Goal: Task Accomplishment & Management: Complete application form

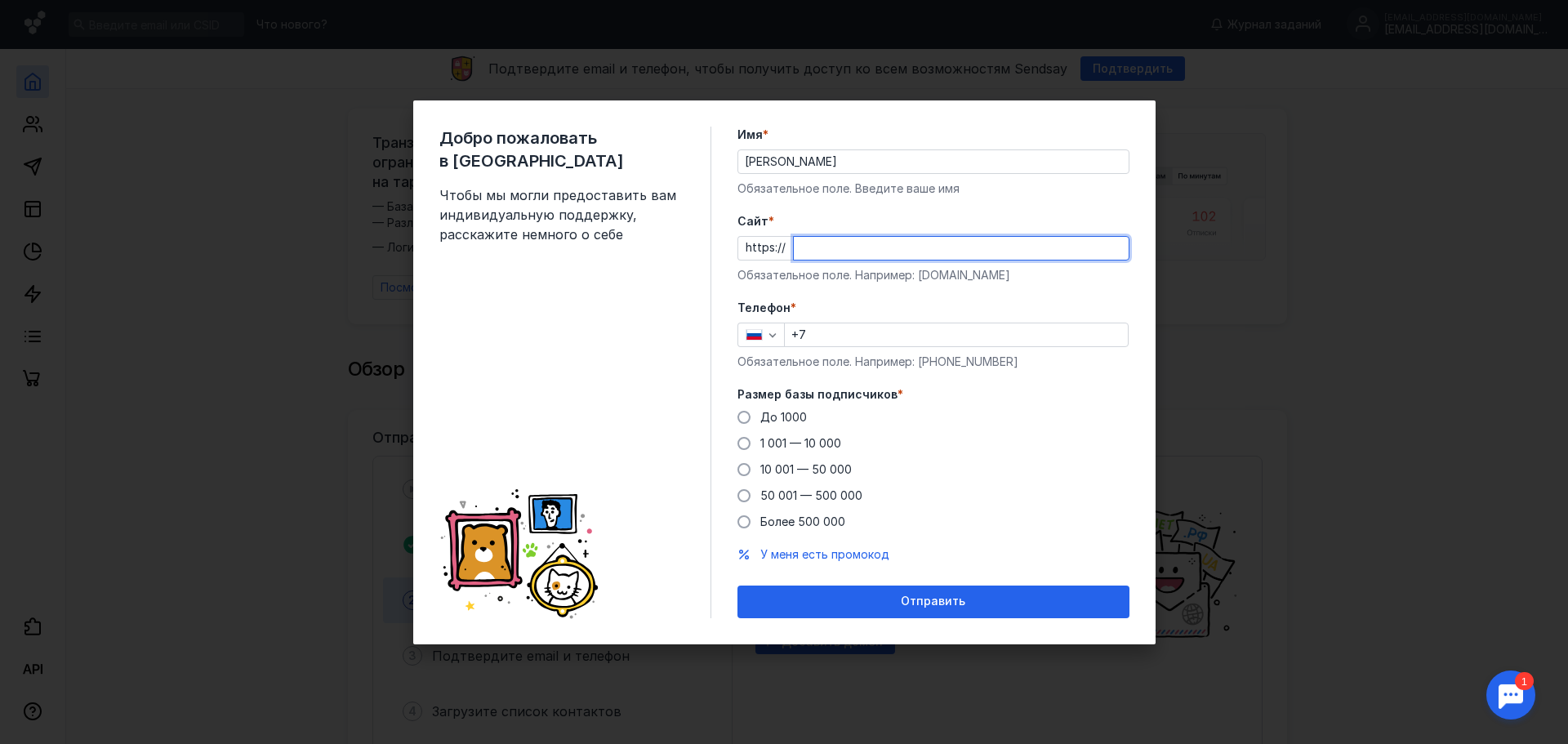
click at [834, 253] on input "Cайт *" at bounding box center [961, 249] width 335 height 23
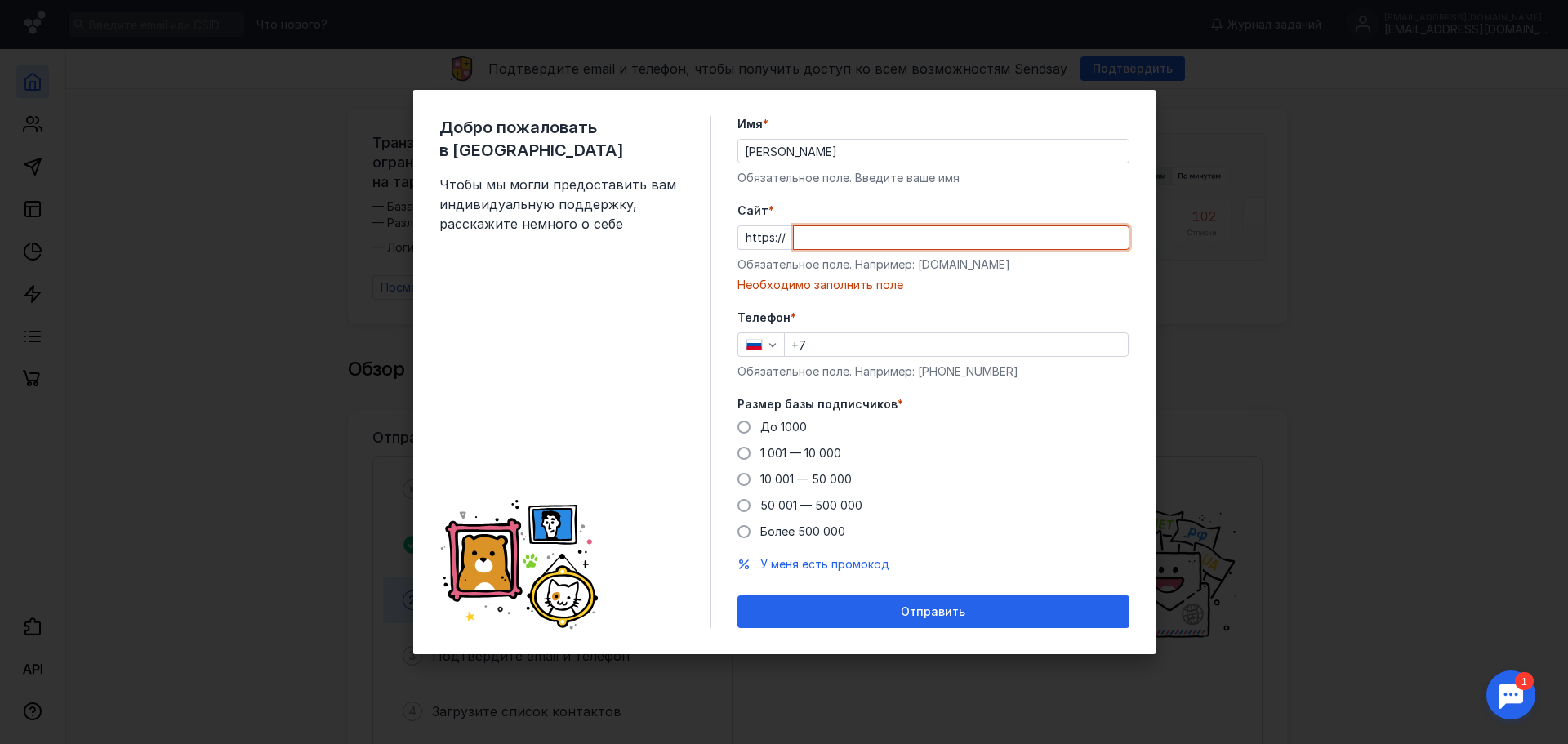
paste input "[DOMAIN_NAME][URL]"
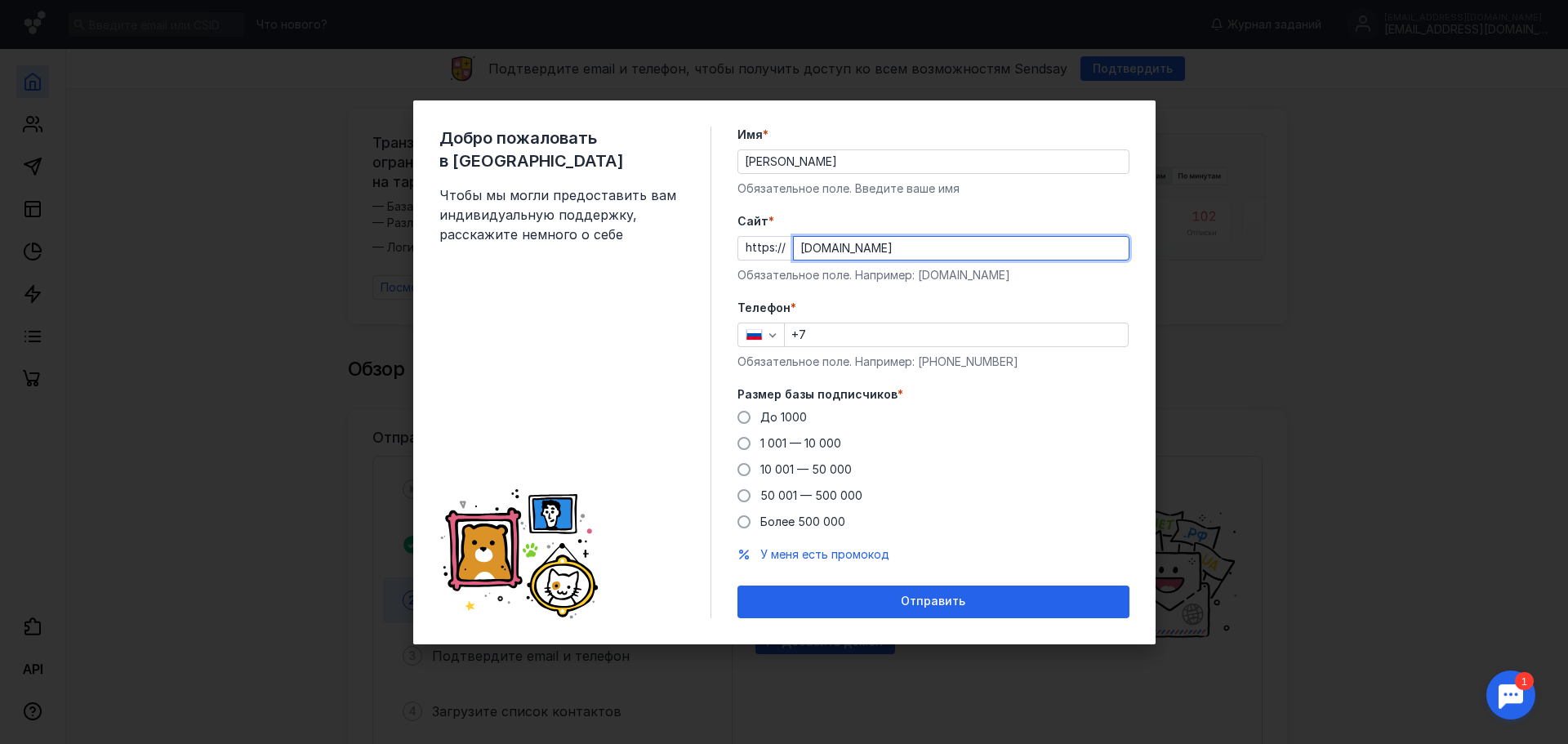
type input "[DOMAIN_NAME]"
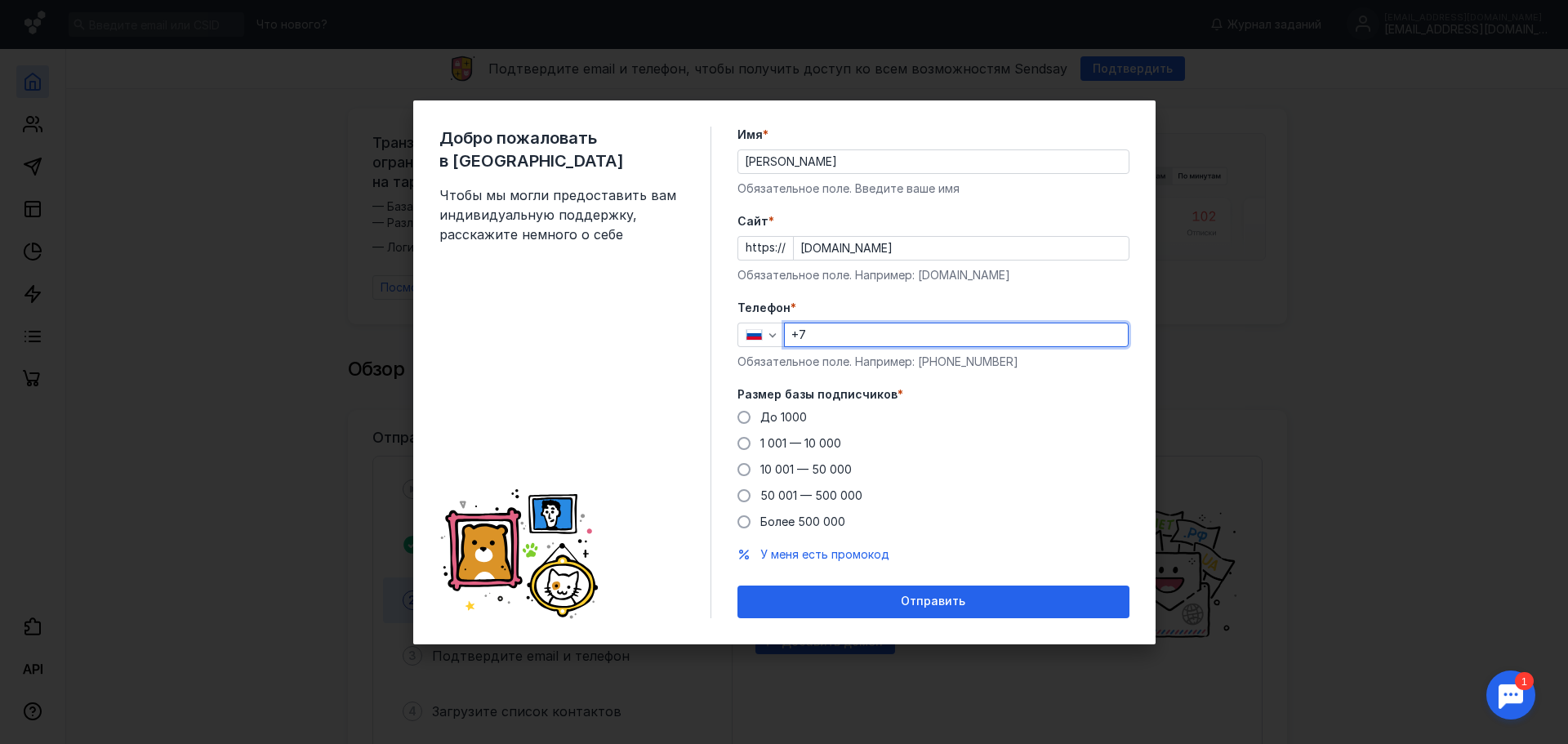
click at [845, 330] on input "+7" at bounding box center [956, 335] width 343 height 23
type input "[PHONE_NUMBER]"
click at [782, 472] on span "10 001 — 50 000" at bounding box center [806, 469] width 91 height 14
click at [0, 0] on input "10 001 — 50 000" at bounding box center [0, 0] width 0 height 0
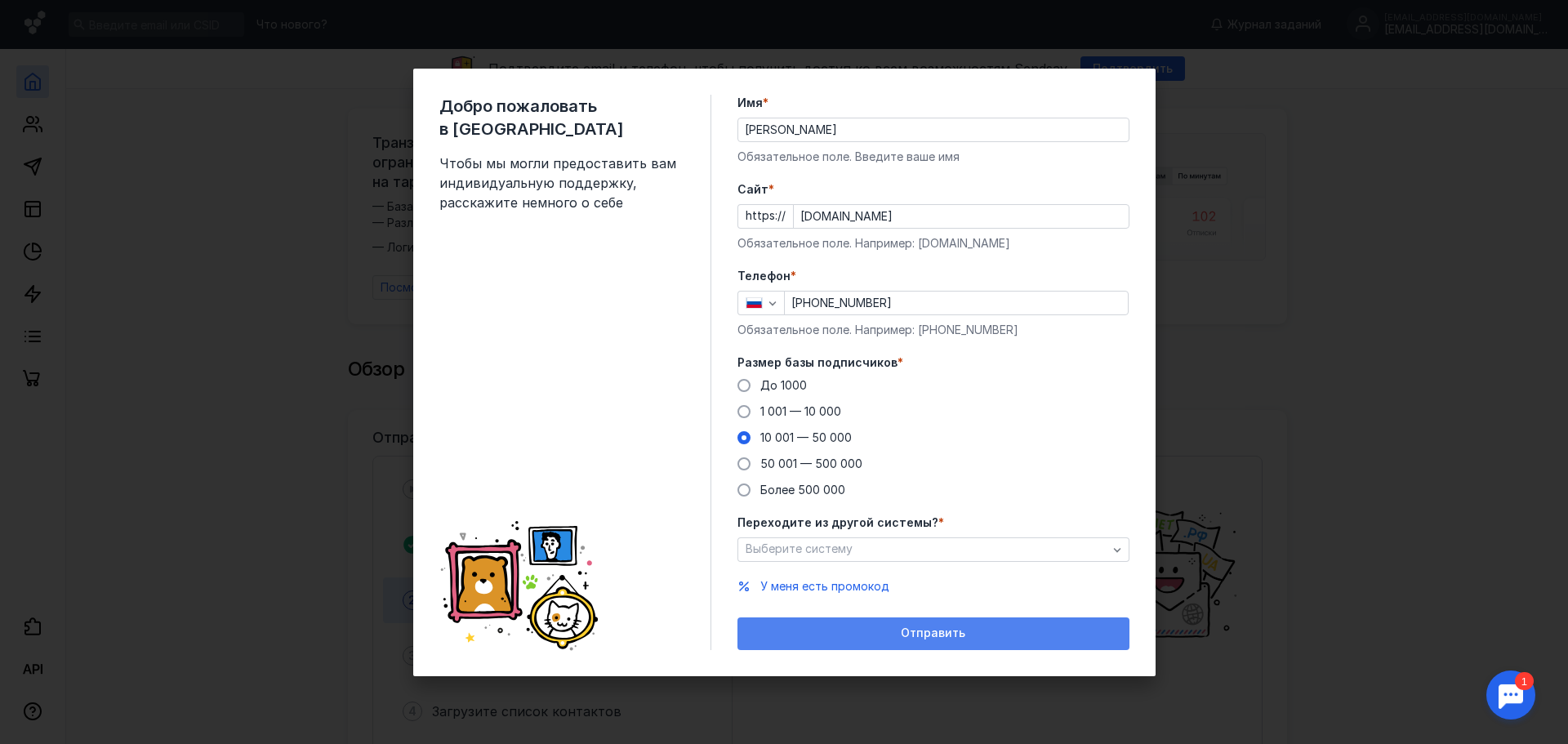
click at [935, 631] on span "Отправить" at bounding box center [933, 633] width 64 height 14
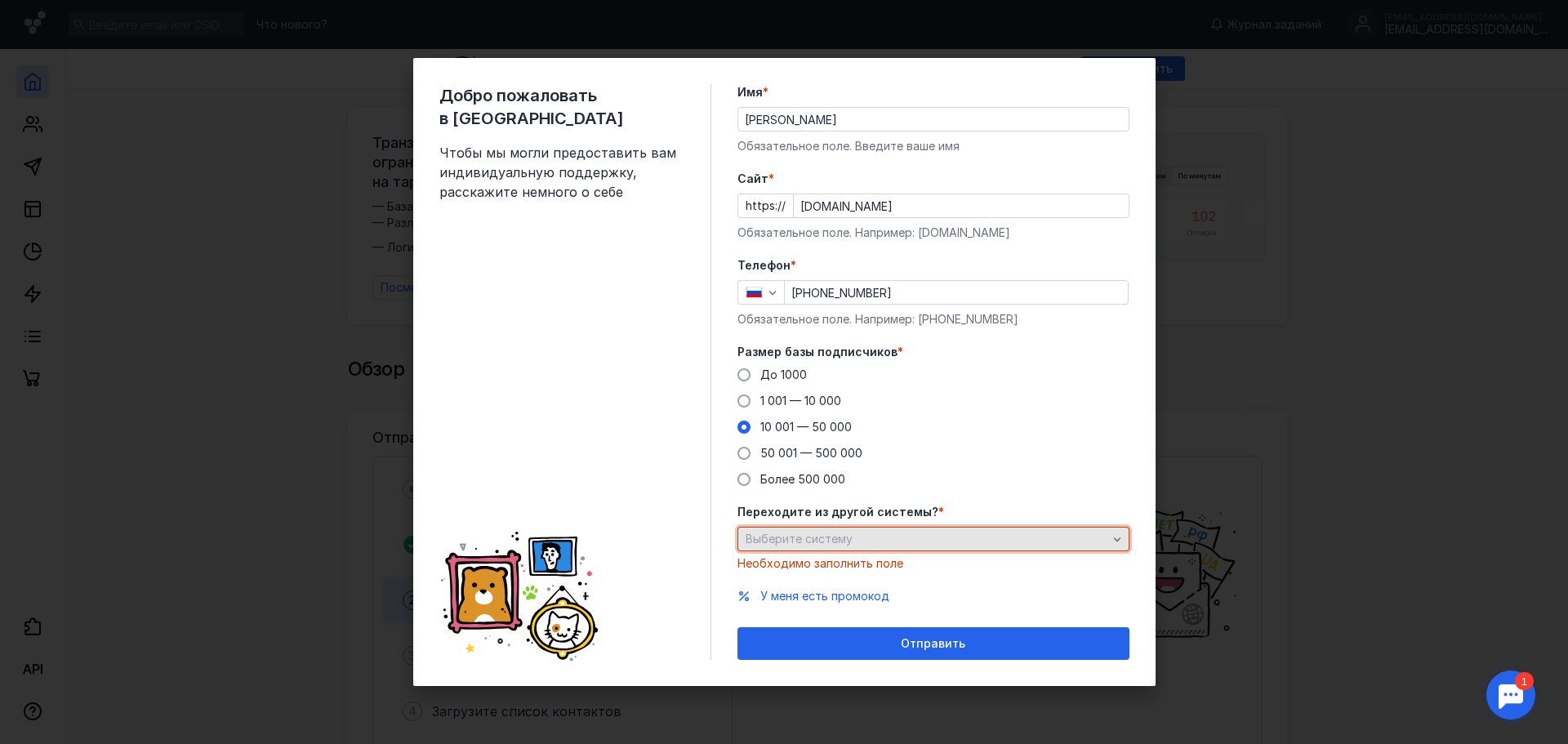
click at [816, 538] on span "Выберите систему" at bounding box center [800, 538] width 107 height 14
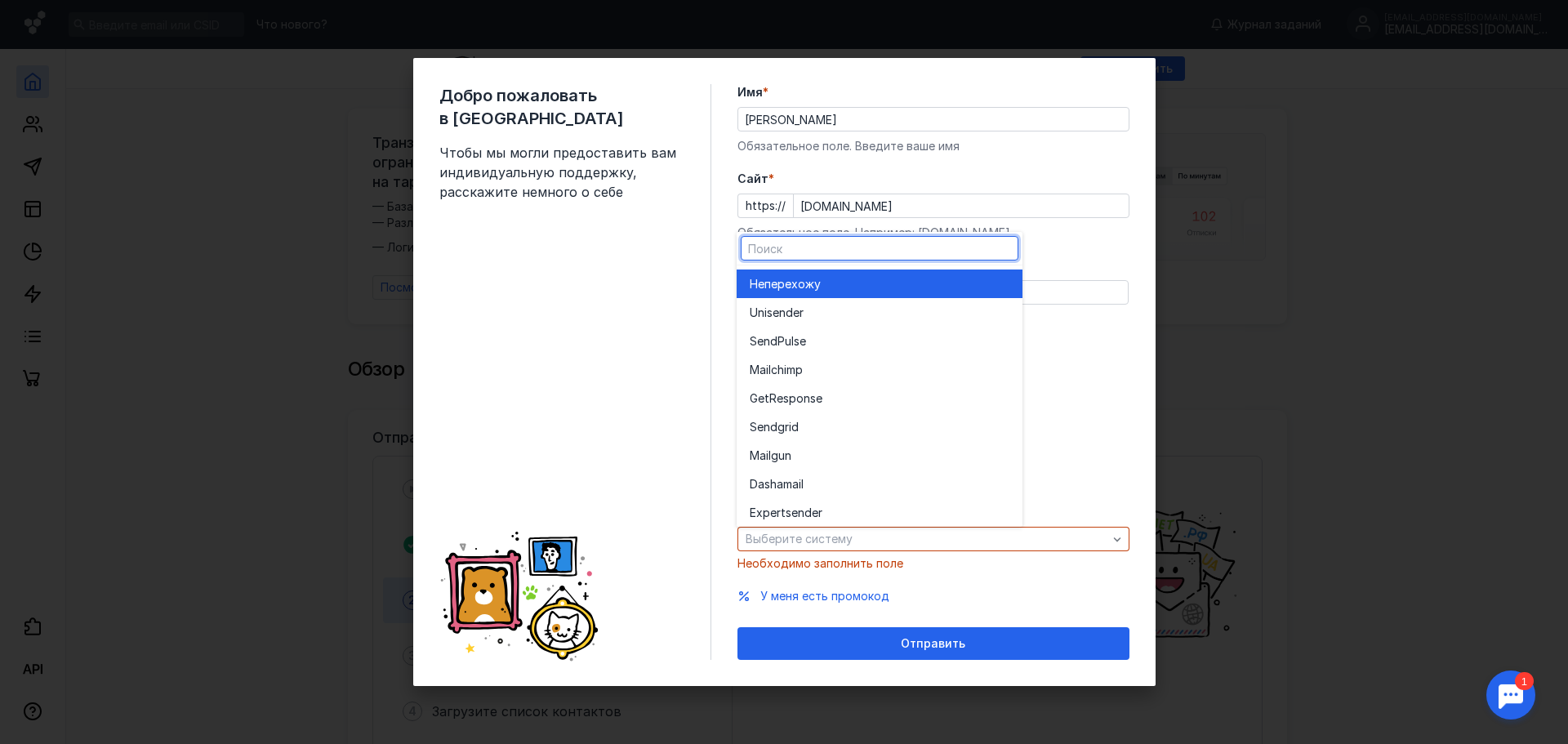
click at [813, 286] on span "перехожу" at bounding box center [793, 284] width 56 height 17
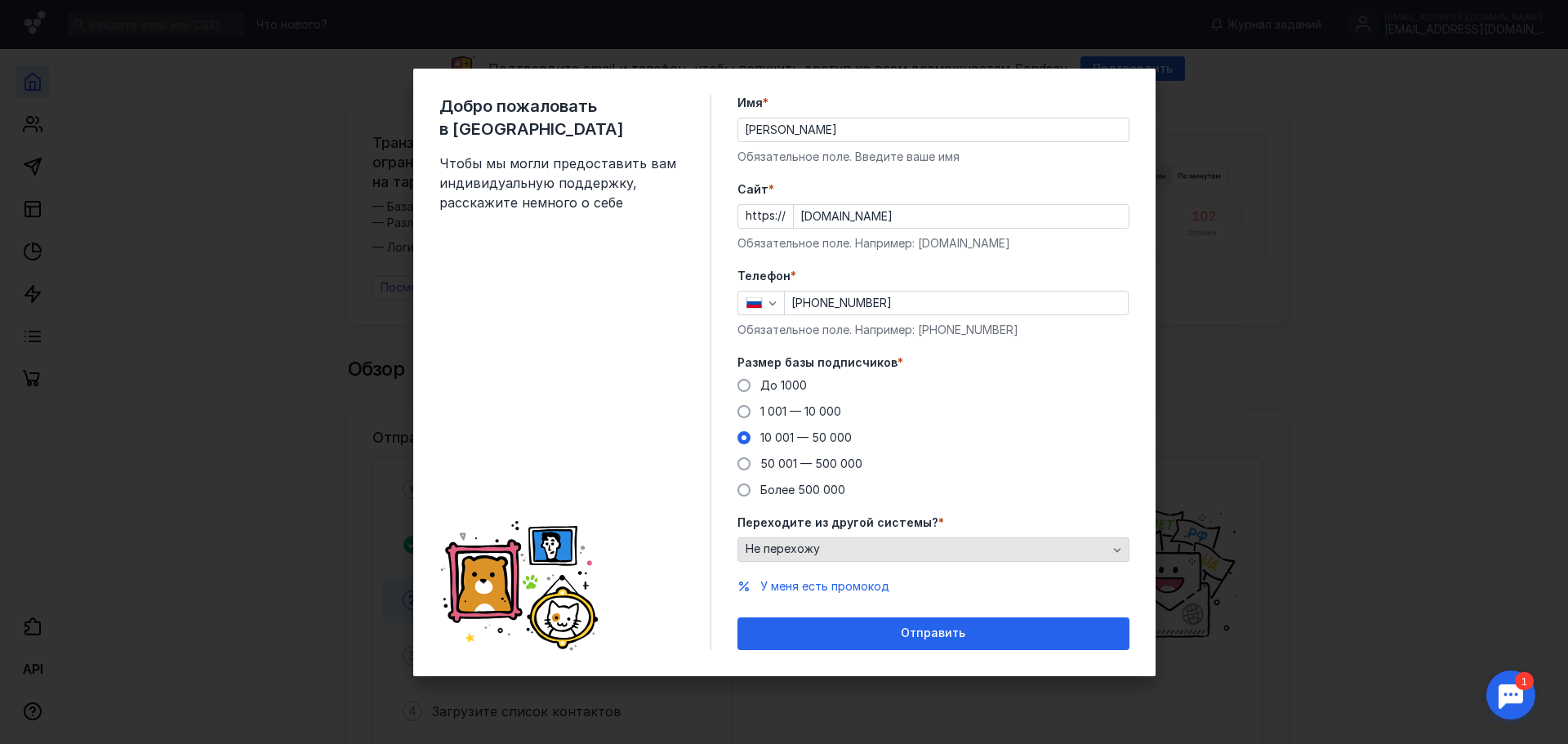
click at [848, 558] on div "Не перехожу" at bounding box center [934, 549] width 392 height 24
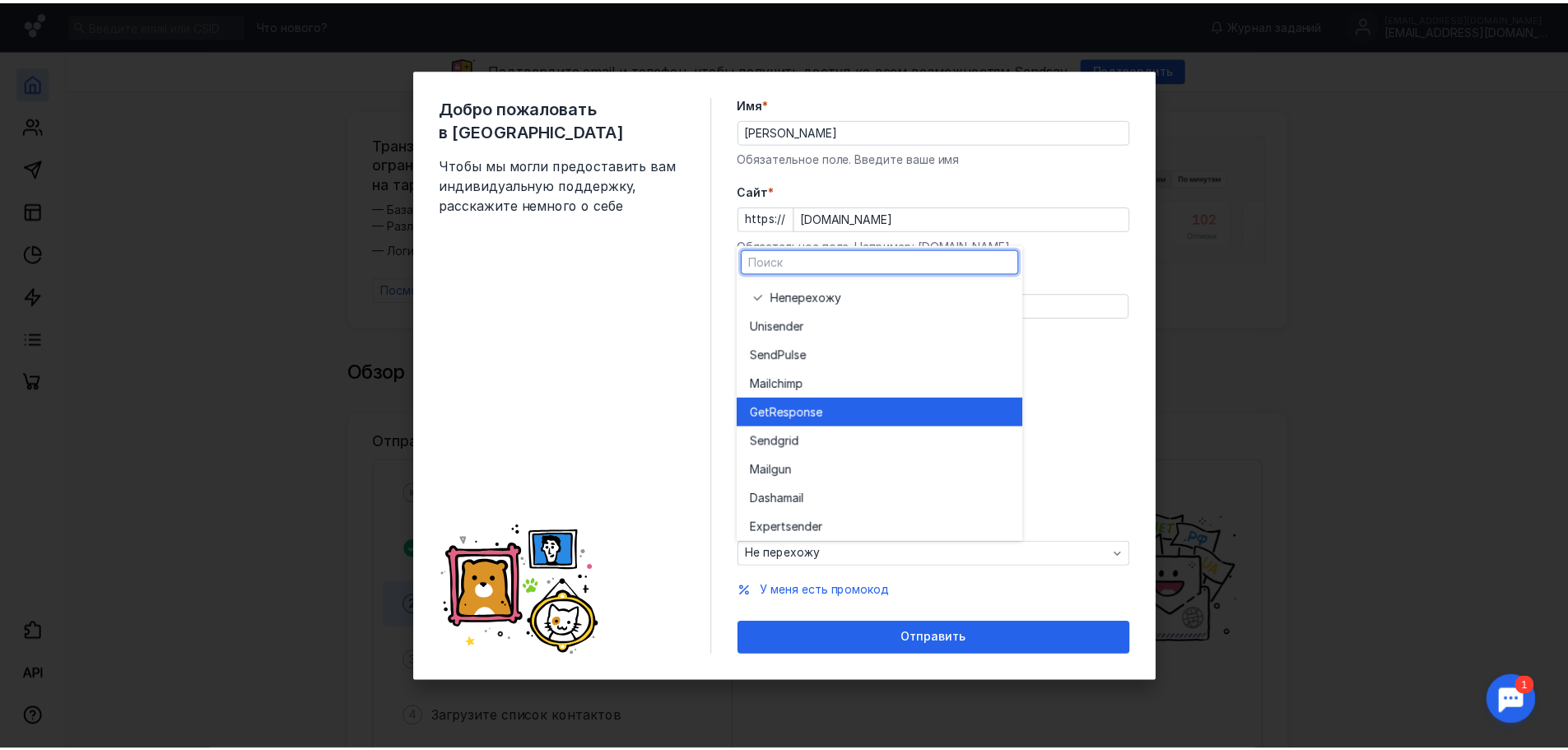
scroll to position [90, 0]
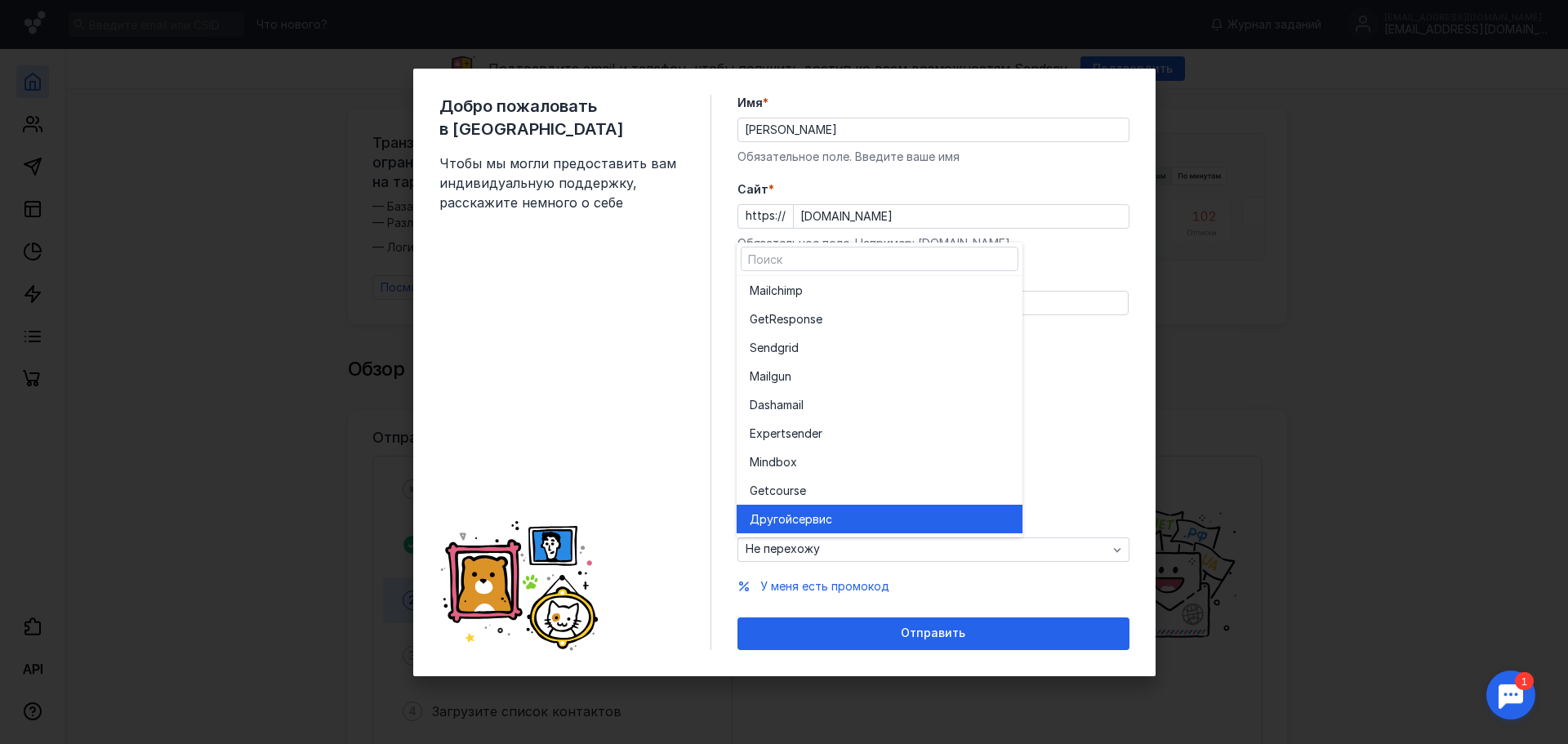
click at [801, 521] on span "сервис" at bounding box center [811, 519] width 40 height 17
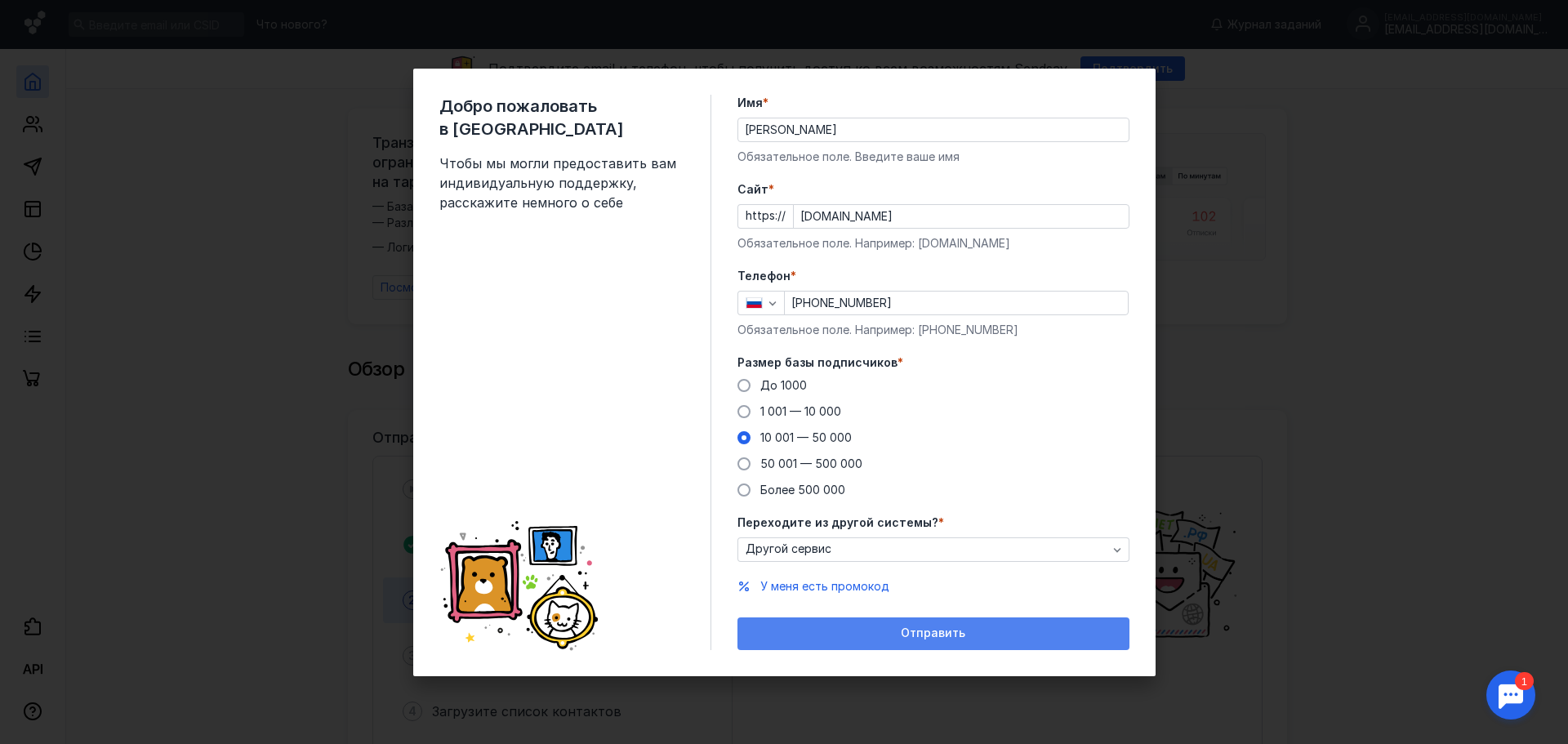
click at [959, 634] on span "Отправить" at bounding box center [933, 633] width 64 height 14
